Goal: Information Seeking & Learning: Learn about a topic

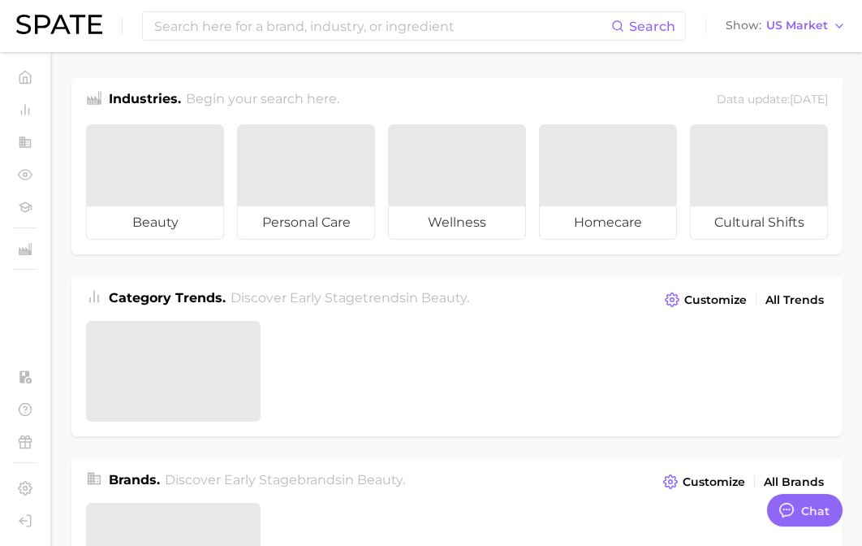
scroll to position [317, 0]
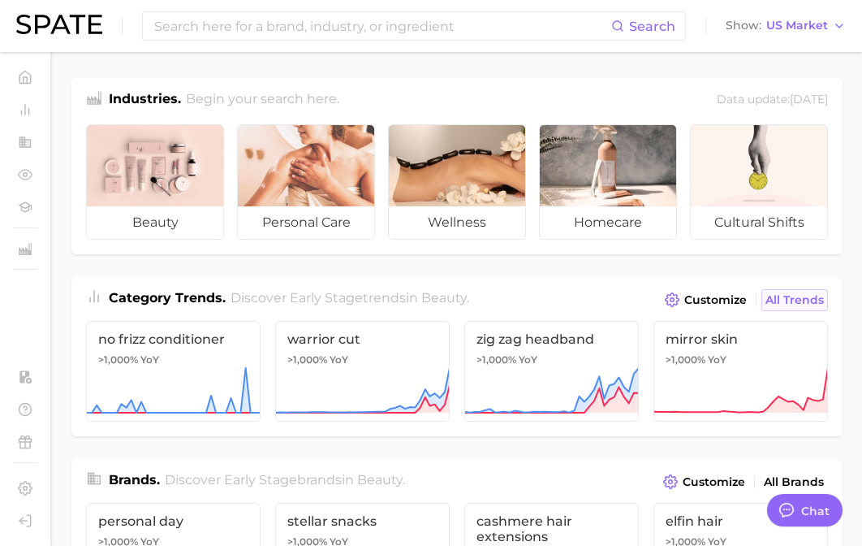
click at [808, 308] on link "All Trends" at bounding box center [795, 300] width 67 height 22
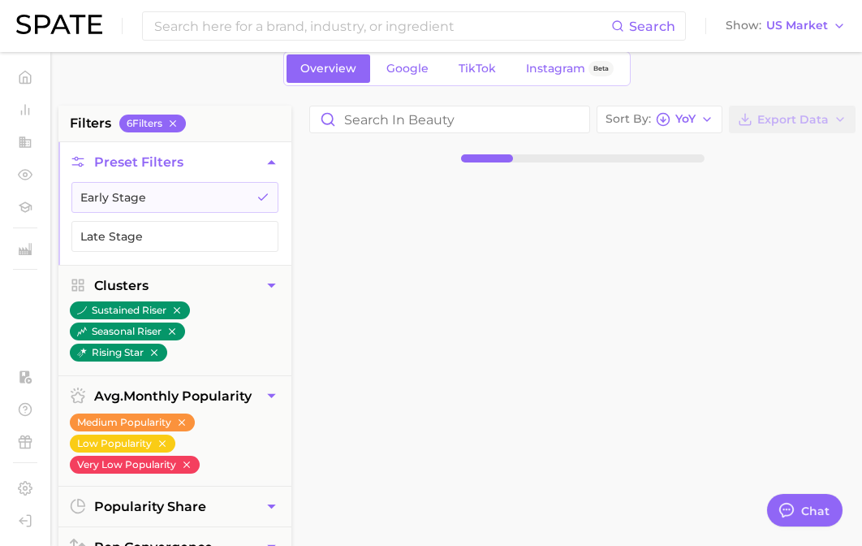
scroll to position [81, 0]
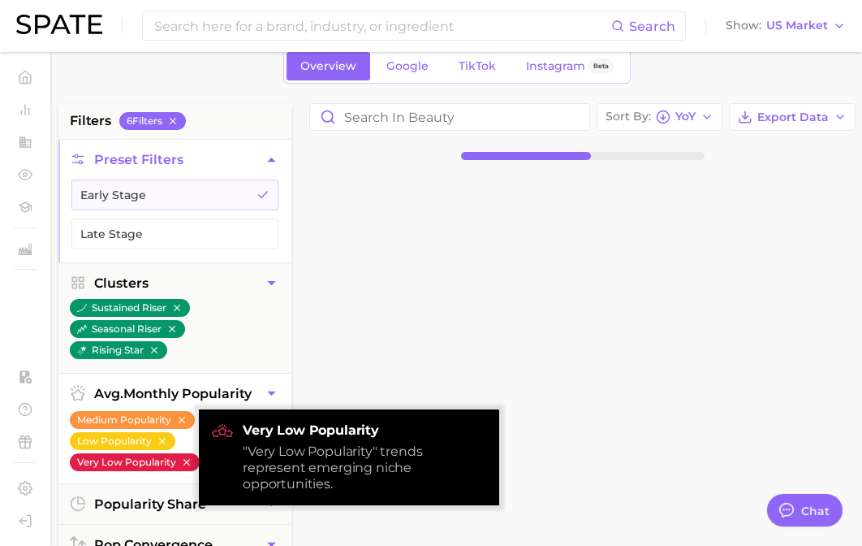
click at [188, 460] on icon "button" at bounding box center [186, 461] width 11 height 11
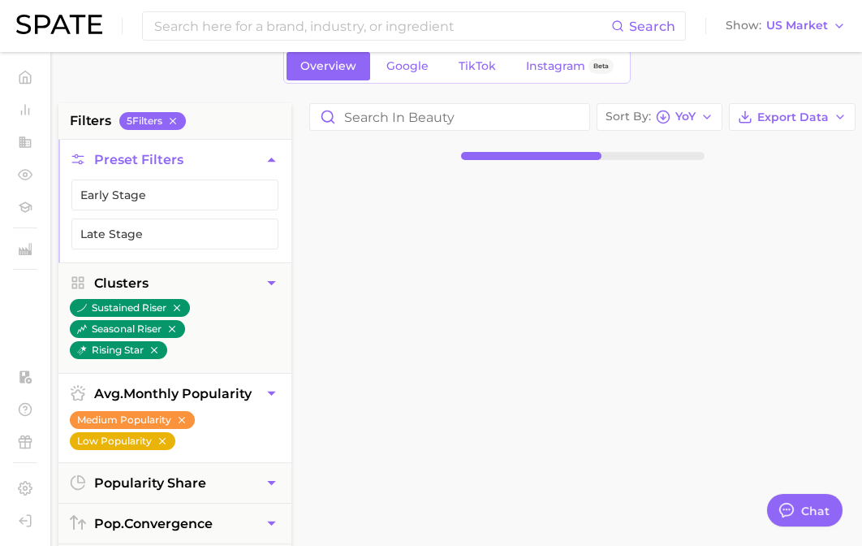
click at [162, 440] on icon "button" at bounding box center [162, 441] width 6 height 6
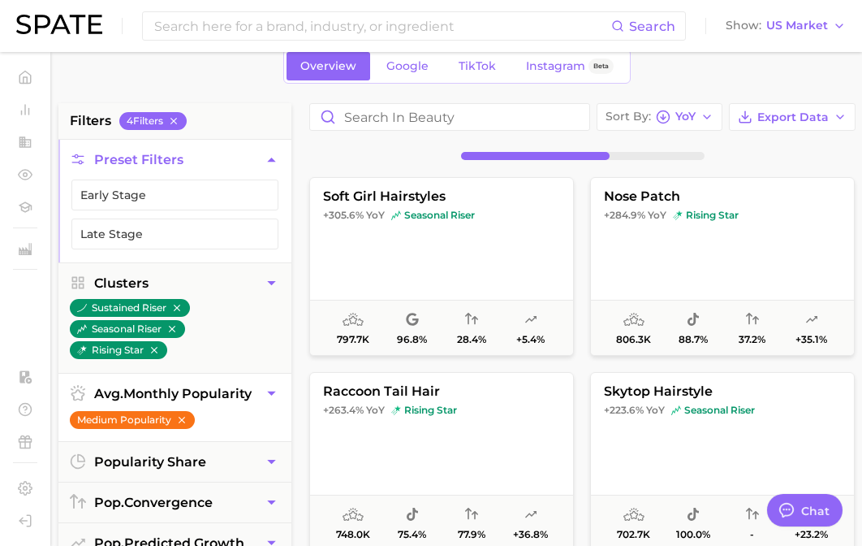
click at [188, 416] on button "Medium Popularity" at bounding box center [132, 420] width 125 height 18
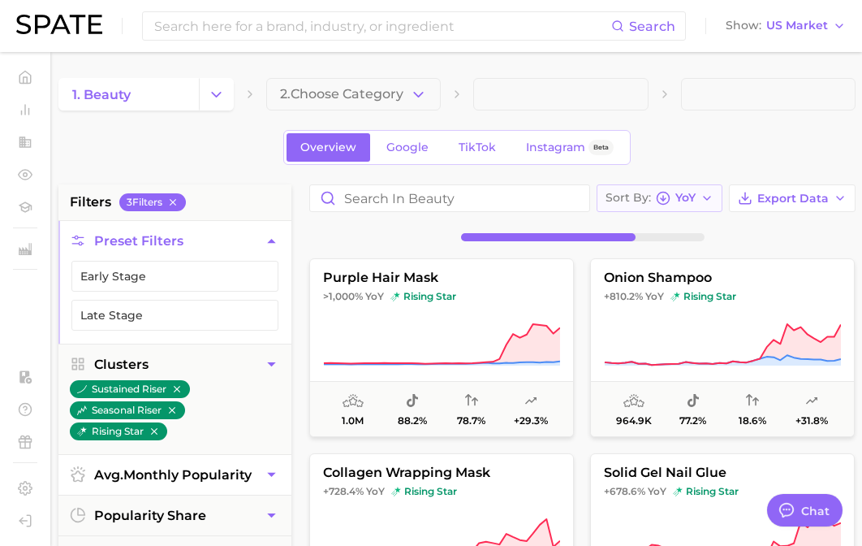
click at [662, 195] on icon "button" at bounding box center [663, 198] width 15 height 15
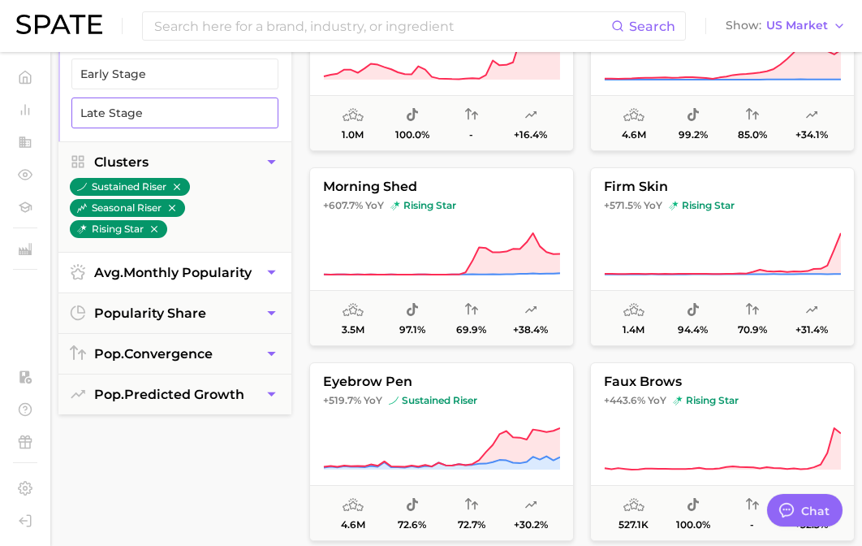
scroll to position [216, 0]
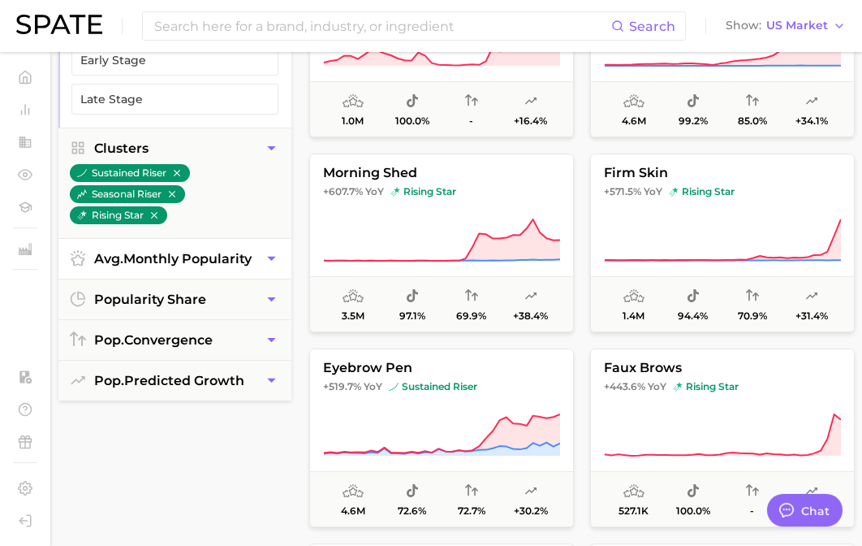
click at [204, 276] on button "avg. monthly popularity" at bounding box center [174, 259] width 233 height 40
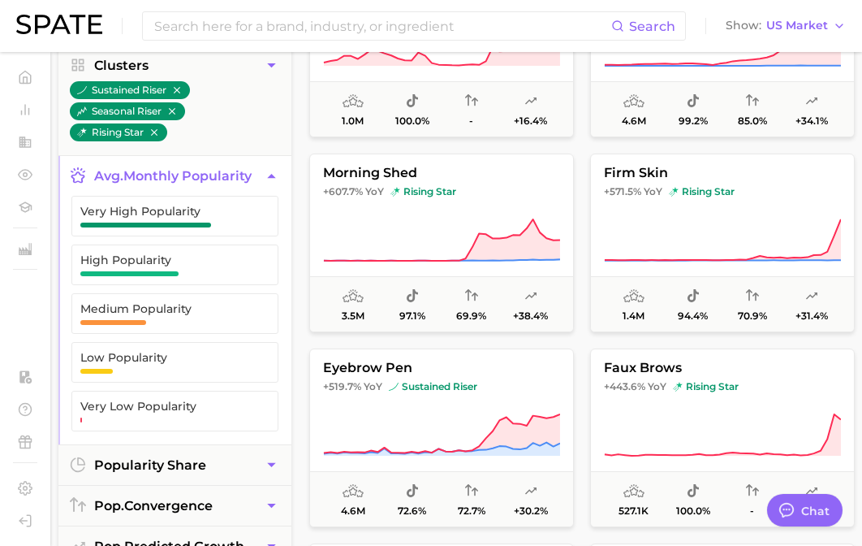
click at [194, 172] on span "avg. monthly popularity" at bounding box center [173, 175] width 158 height 15
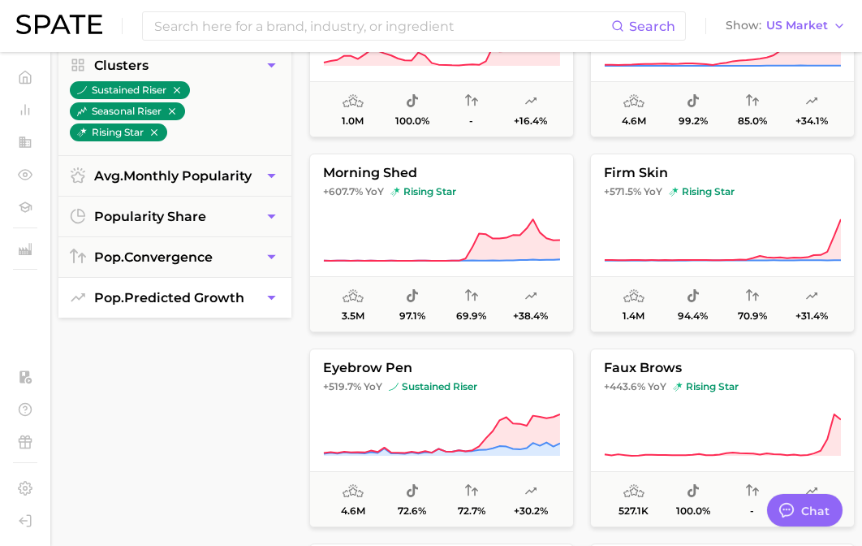
click at [169, 299] on span "pop. predicted growth" at bounding box center [169, 297] width 150 height 15
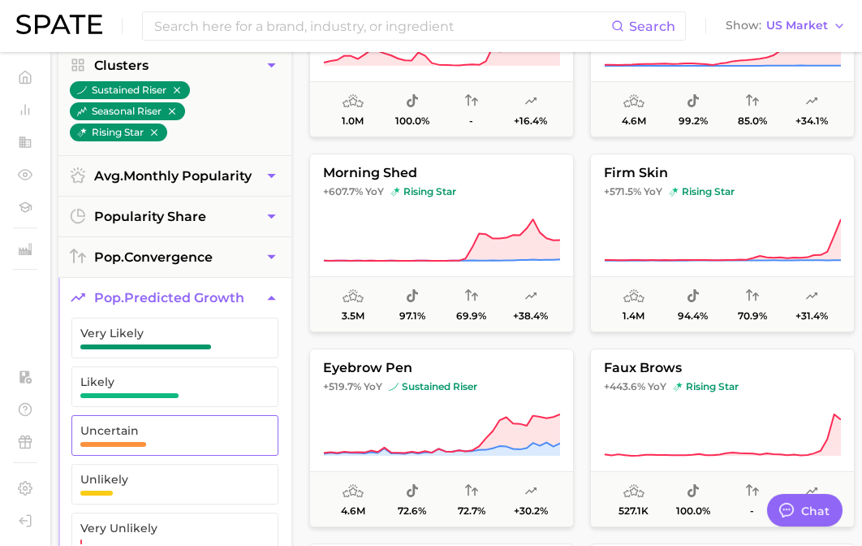
click at [146, 432] on span "Uncertain" at bounding box center [161, 430] width 163 height 13
click at [146, 383] on span "Likely" at bounding box center [161, 381] width 163 height 13
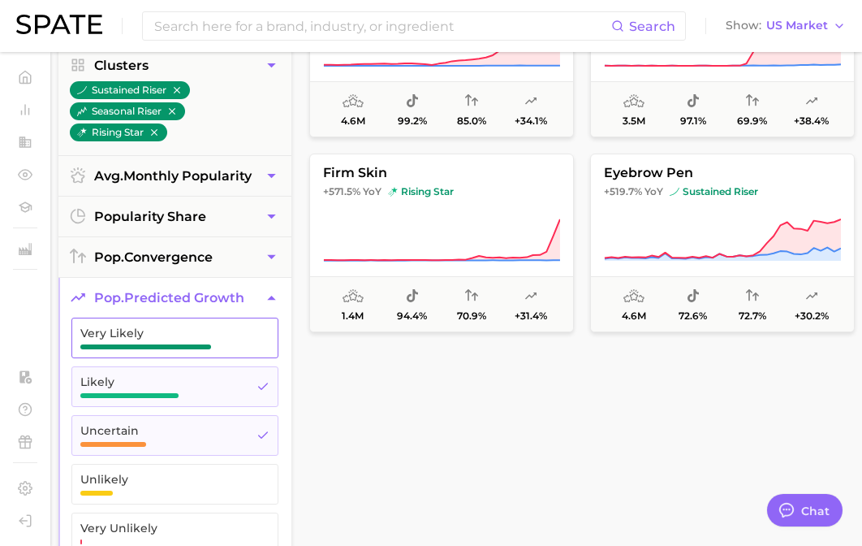
click at [155, 329] on span "Very Likely" at bounding box center [161, 332] width 163 height 13
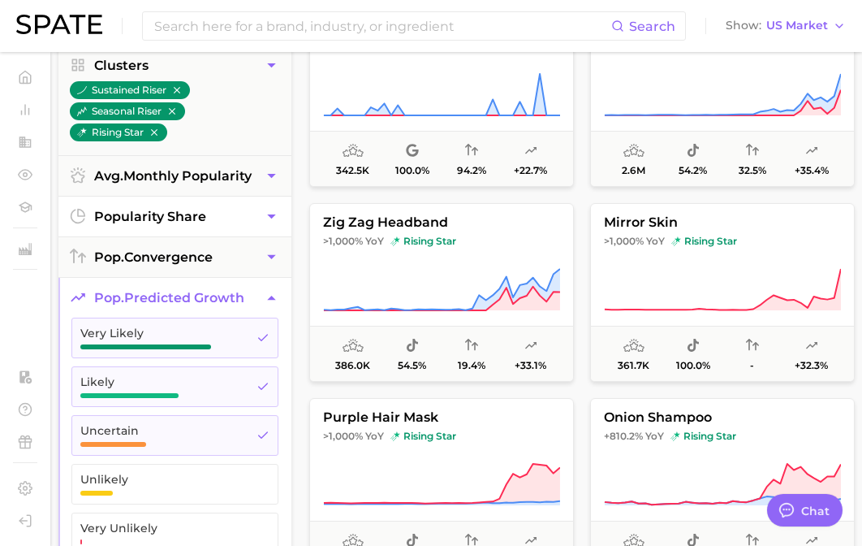
click at [175, 222] on span "popularity share" at bounding box center [150, 216] width 112 height 15
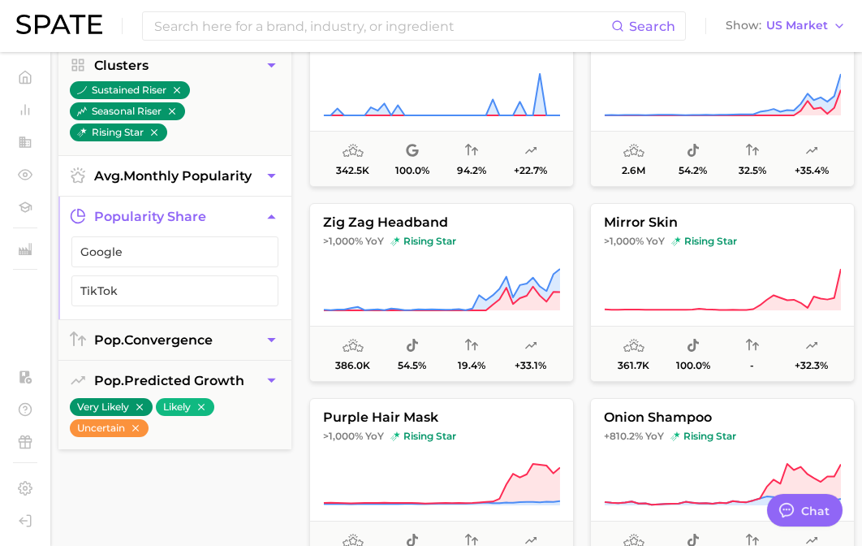
click at [168, 184] on button "avg. monthly popularity" at bounding box center [174, 176] width 233 height 40
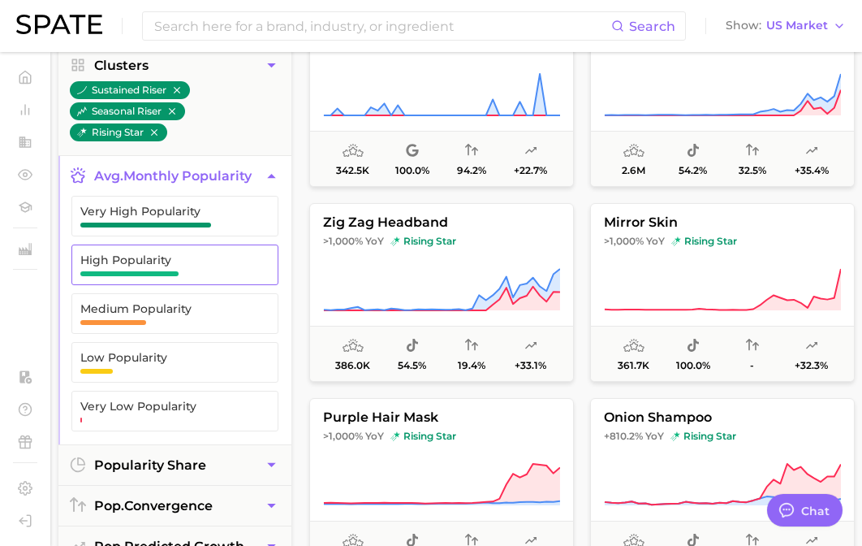
drag, startPoint x: 167, startPoint y: 232, endPoint x: 167, endPoint y: 266, distance: 33.3
click at [167, 233] on button "Very High Popularity" at bounding box center [174, 216] width 207 height 41
click at [167, 266] on span "High Popularity" at bounding box center [161, 259] width 163 height 13
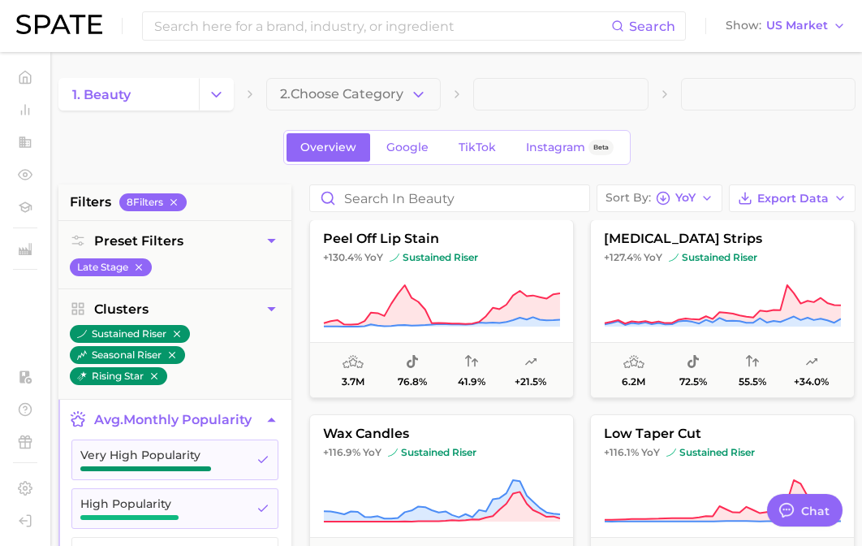
scroll to position [1175, 0]
click at [231, 90] on button "Change Category" at bounding box center [216, 94] width 35 height 32
